Goal: Navigation & Orientation: Find specific page/section

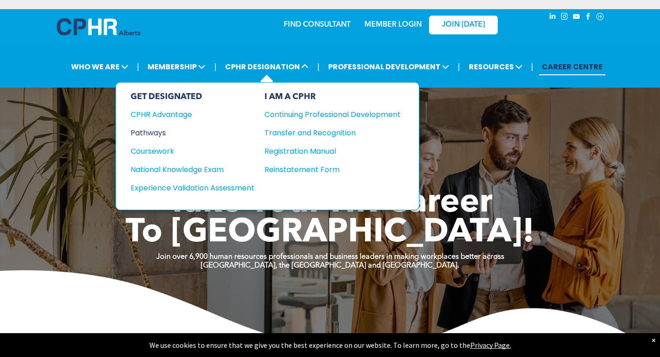
click at [154, 135] on div "Pathways" at bounding box center [186, 132] width 111 height 11
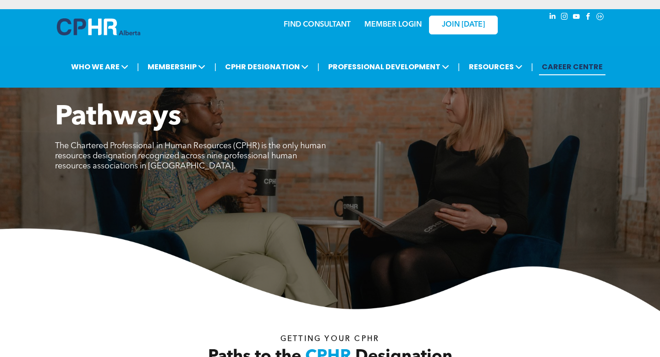
click at [582, 66] on link "CAREER CENTRE" at bounding box center [572, 66] width 66 height 17
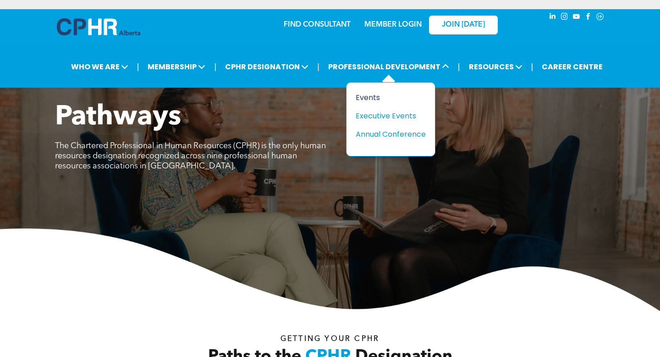
click at [374, 96] on div "Events" at bounding box center [387, 97] width 63 height 11
